Goal: Task Accomplishment & Management: Use online tool/utility

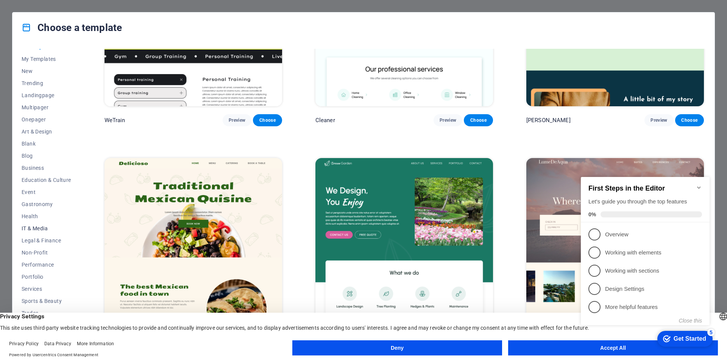
scroll to position [10, 0]
click at [36, 287] on span "Services" at bounding box center [47, 287] width 50 height 6
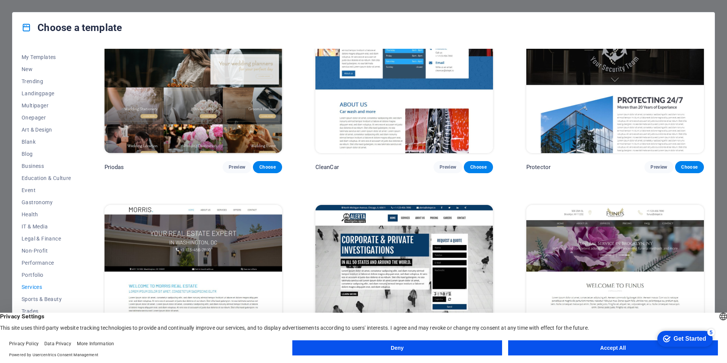
scroll to position [687, 0]
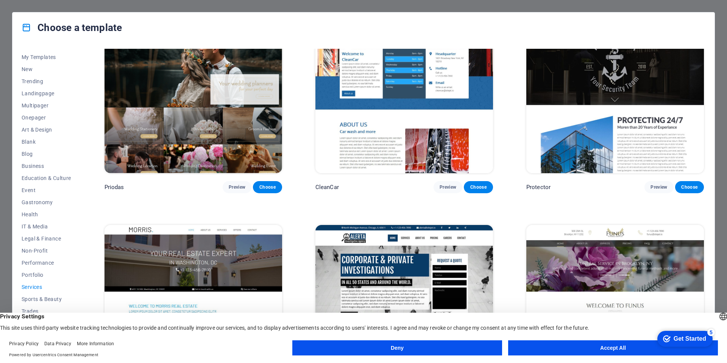
click at [613, 348] on button "Accept All" at bounding box center [613, 348] width 210 height 15
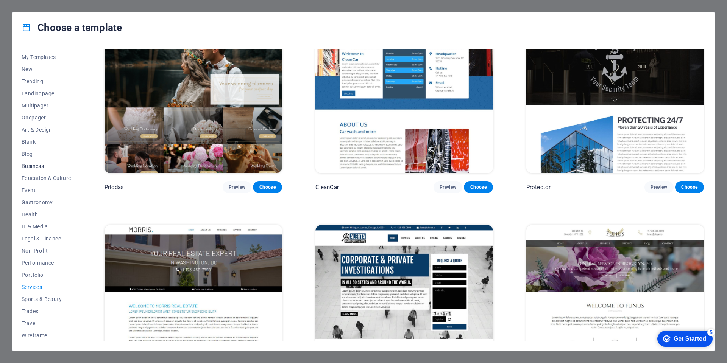
click at [31, 165] on span "Business" at bounding box center [47, 166] width 50 height 6
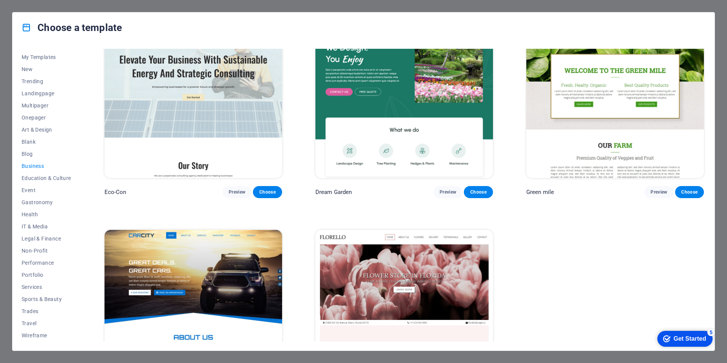
scroll to position [0, 0]
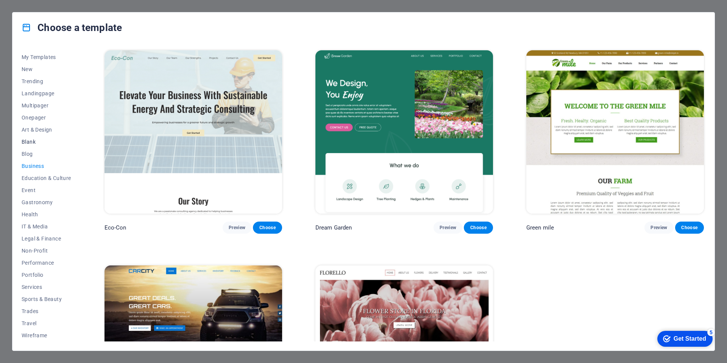
click at [28, 140] on span "Blank" at bounding box center [47, 142] width 50 height 6
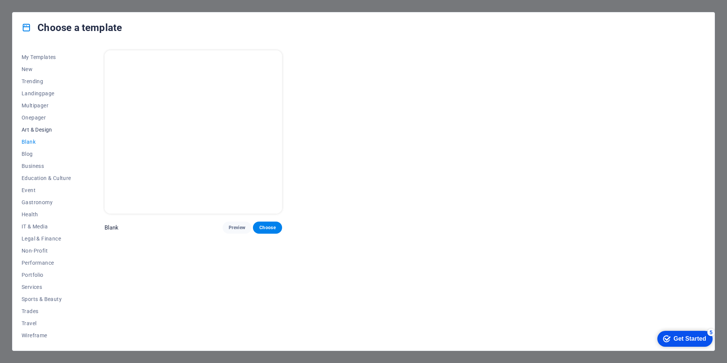
click at [37, 126] on button "Art & Design" at bounding box center [47, 130] width 50 height 12
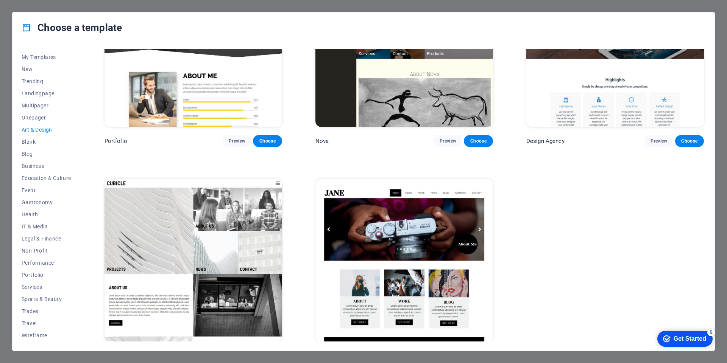
scroll to position [750, 0]
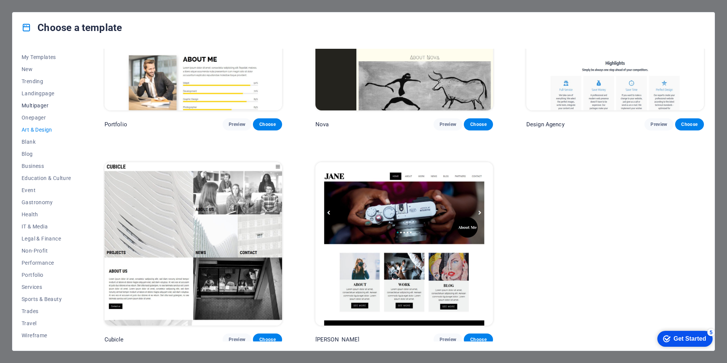
click at [43, 103] on span "Multipager" at bounding box center [47, 106] width 50 height 6
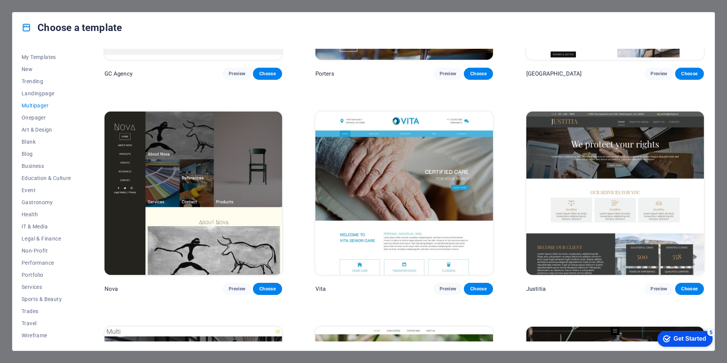
scroll to position [4050, 0]
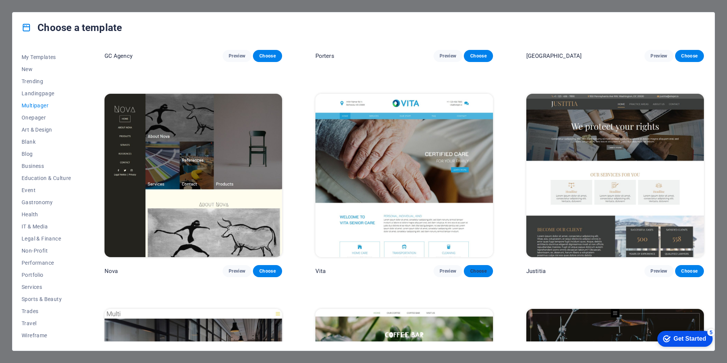
click at [479, 268] on span "Choose" at bounding box center [478, 271] width 17 height 6
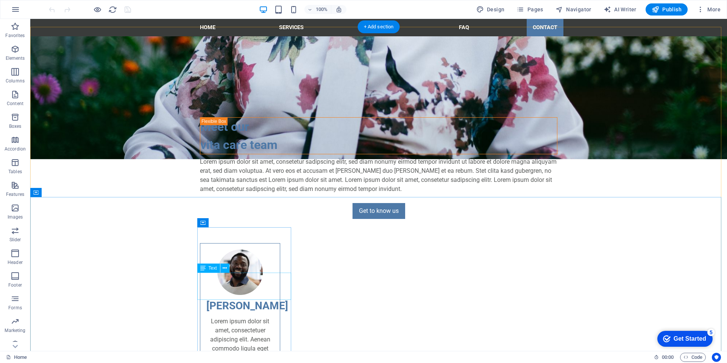
scroll to position [1287, 0]
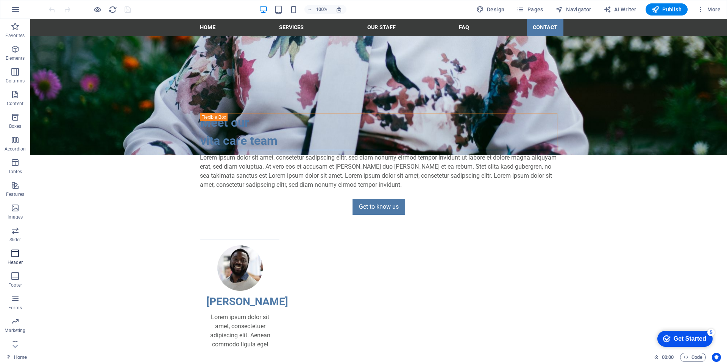
click at [17, 259] on span "Header" at bounding box center [15, 258] width 30 height 18
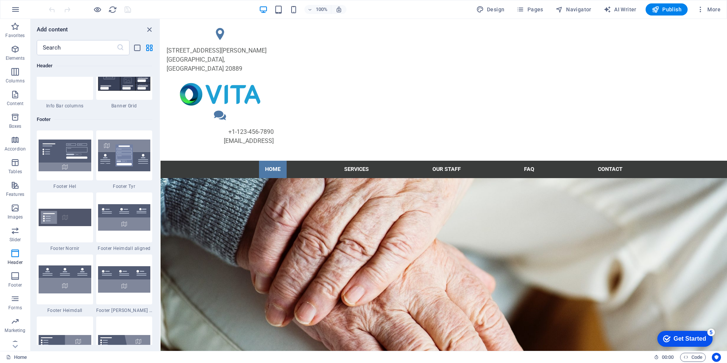
scroll to position [4975, 0]
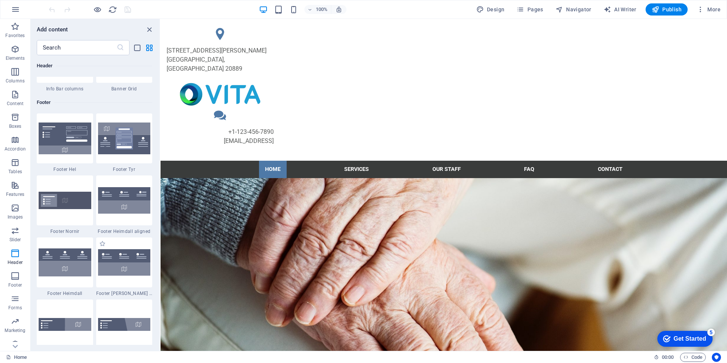
drag, startPoint x: 158, startPoint y: 252, endPoint x: 143, endPoint y: 289, distance: 40.4
click at [156, 296] on div "Favorites 1 Star Headline 1 Star Container Elements 1 Star Headline 1 Star Text…" at bounding box center [95, 200] width 129 height 290
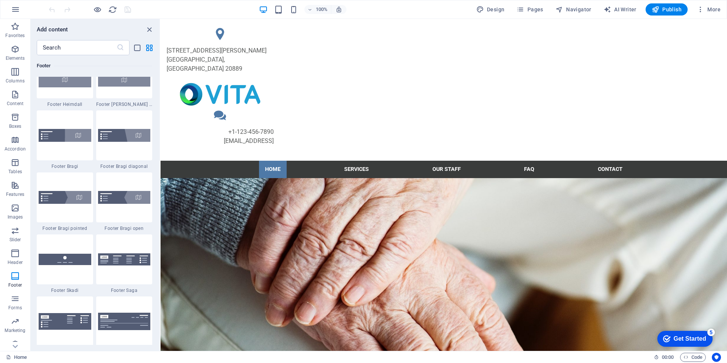
scroll to position [5353, 0]
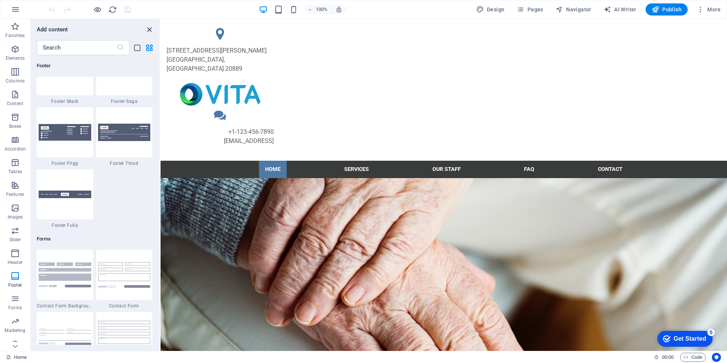
click at [150, 29] on icon "close panel" at bounding box center [149, 29] width 9 height 9
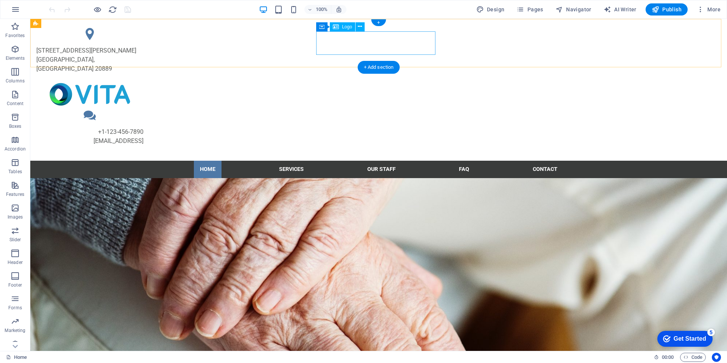
click at [150, 83] on div at bounding box center [89, 95] width 119 height 24
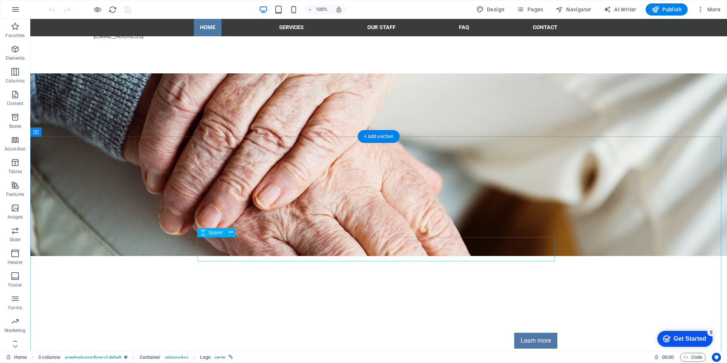
scroll to position [114, 0]
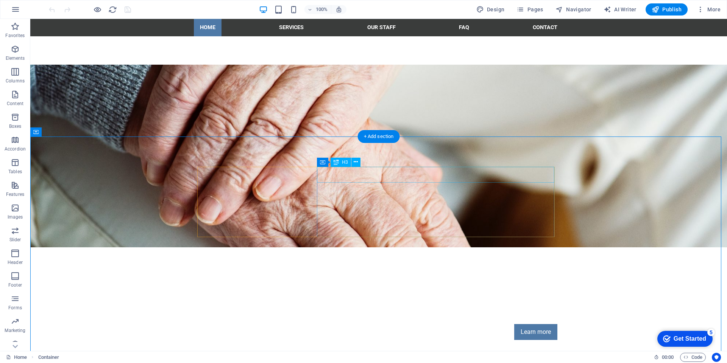
click at [358, 162] on button at bounding box center [355, 162] width 9 height 9
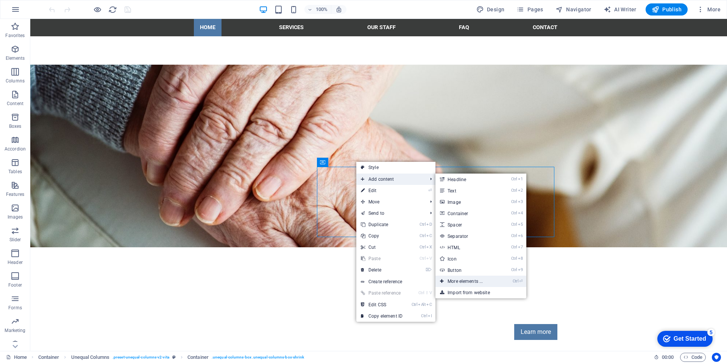
click at [476, 279] on link "Ctrl ⏎ More elements ..." at bounding box center [466, 281] width 62 height 11
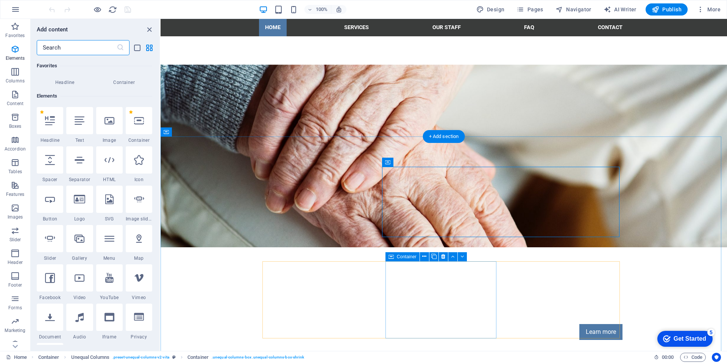
scroll to position [81, 0]
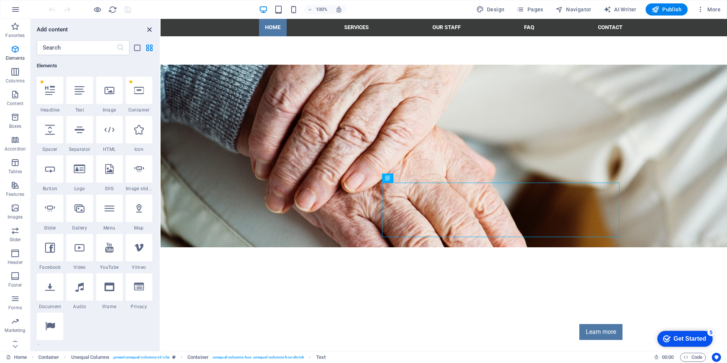
click at [150, 32] on icon "close panel" at bounding box center [149, 29] width 9 height 9
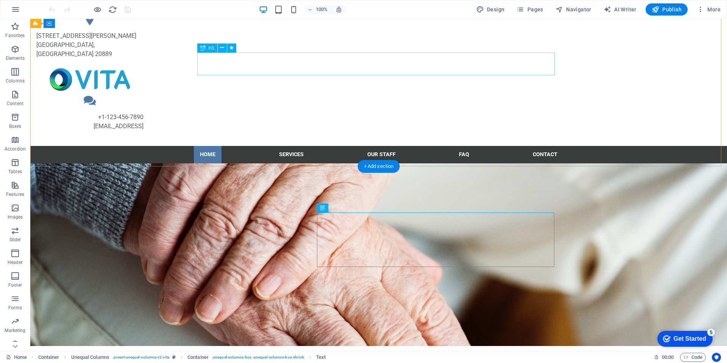
scroll to position [0, 0]
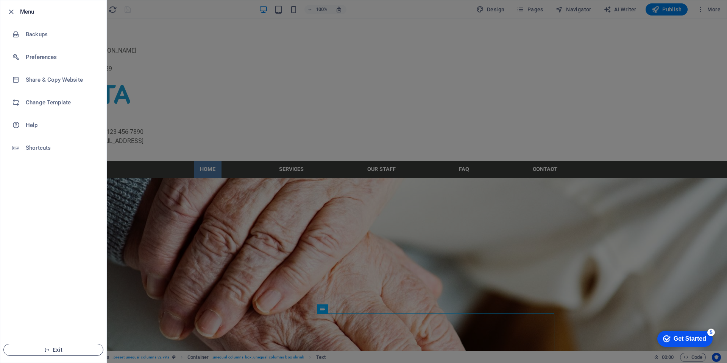
click at [65, 350] on span "Exit" at bounding box center [53, 350] width 87 height 6
